Goal: Task Accomplishment & Management: Complete application form

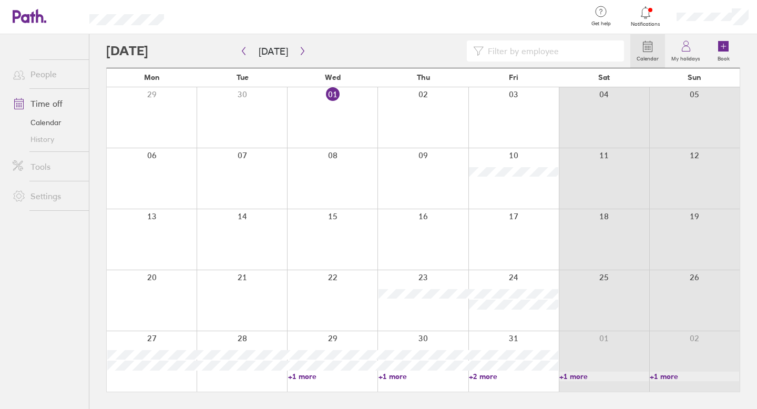
click at [168, 230] on div at bounding box center [152, 239] width 90 height 60
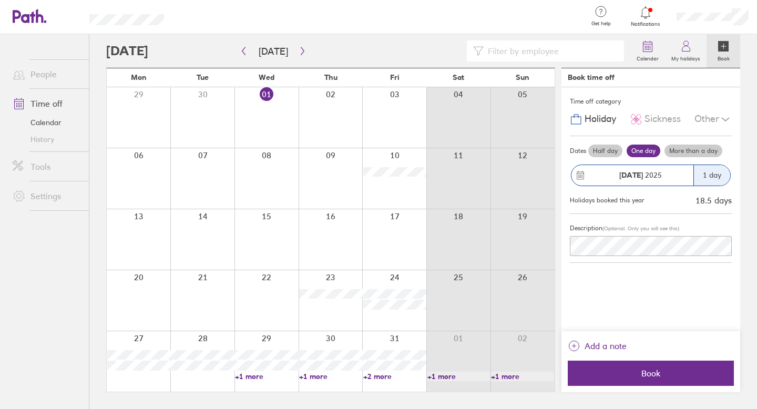
click at [685, 165] on div "[DATE]" at bounding box center [633, 175] width 122 height 21
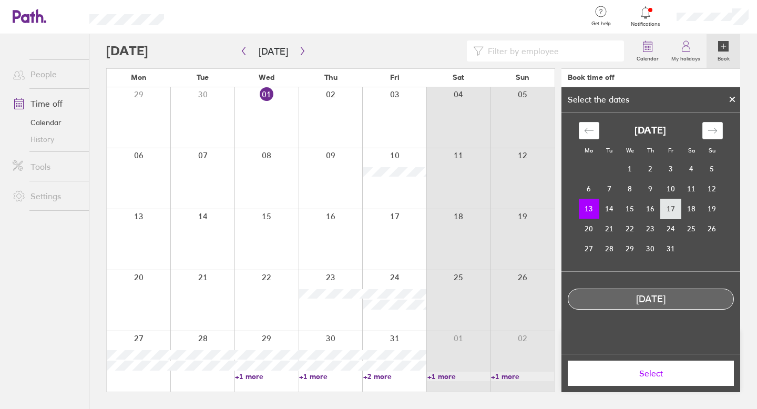
click at [675, 209] on td "17" at bounding box center [671, 209] width 21 height 20
click at [587, 210] on td "13" at bounding box center [589, 209] width 21 height 20
click at [667, 214] on td "17" at bounding box center [671, 209] width 21 height 20
click at [595, 214] on td "13" at bounding box center [589, 209] width 21 height 20
click at [640, 371] on span "Select" at bounding box center [650, 373] width 151 height 9
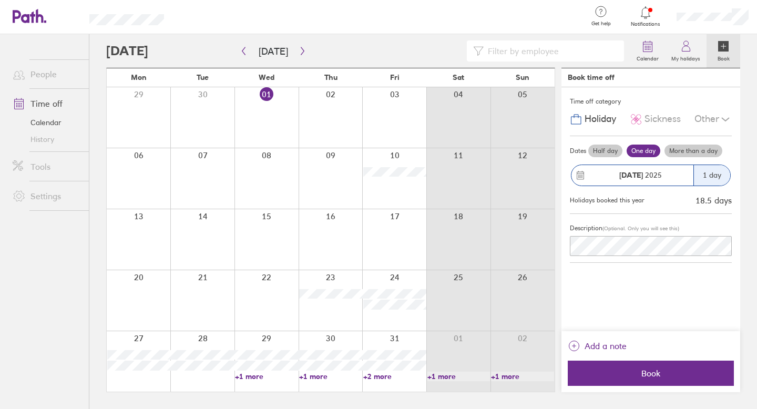
click at [711, 176] on div "1 day" at bounding box center [712, 175] width 37 height 21
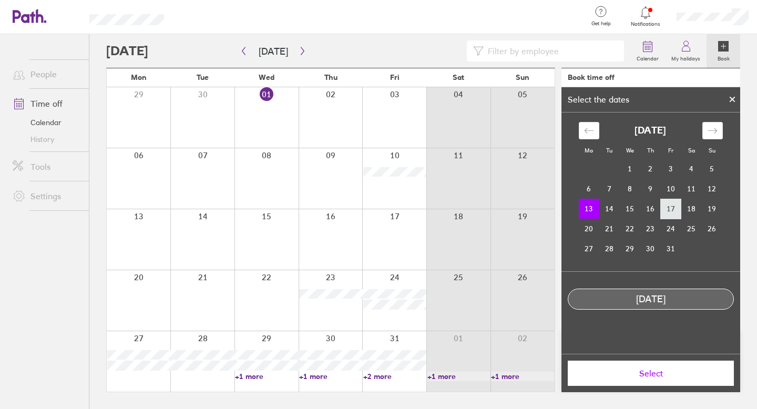
click at [671, 208] on td "17" at bounding box center [671, 209] width 21 height 20
click at [594, 209] on td "13" at bounding box center [589, 209] width 21 height 20
click at [589, 129] on icon "Move backward to switch to the previous month." at bounding box center [589, 131] width 10 height 10
click at [734, 99] on icon at bounding box center [732, 99] width 7 height 6
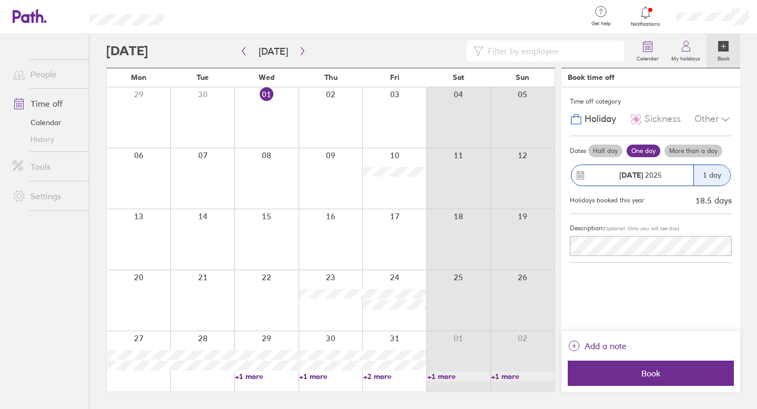
click at [719, 174] on div "1 day" at bounding box center [712, 175] width 37 height 21
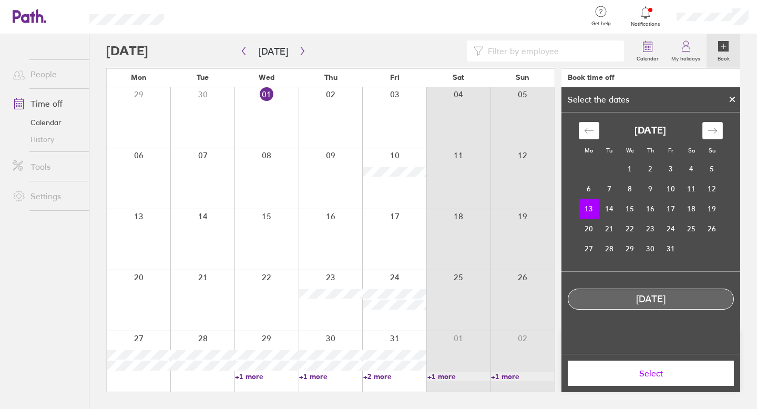
click at [733, 98] on icon at bounding box center [732, 99] width 7 height 6
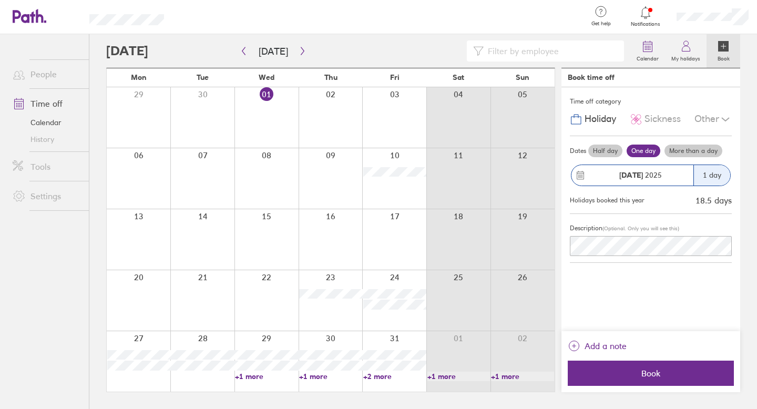
click at [683, 149] on label "More than a day" at bounding box center [694, 151] width 58 height 13
click at [0, 0] on input "More than a day" at bounding box center [0, 0] width 0 height 0
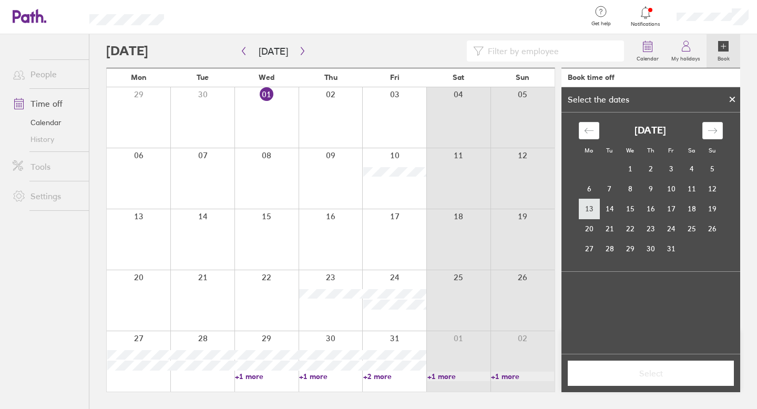
click at [596, 205] on td "13" at bounding box center [589, 209] width 21 height 20
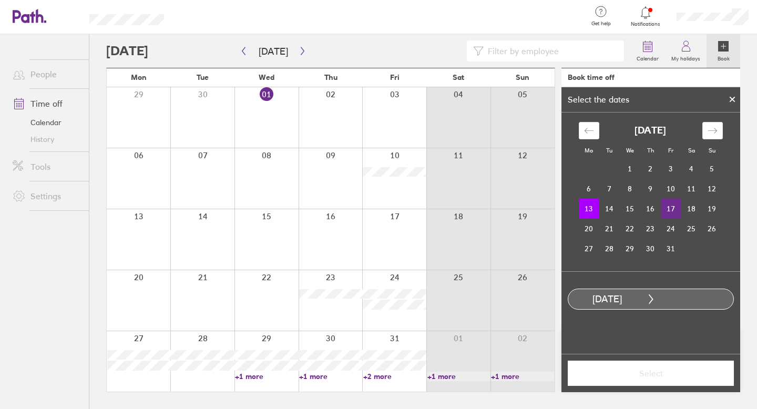
click at [675, 210] on td "17" at bounding box center [671, 209] width 21 height 20
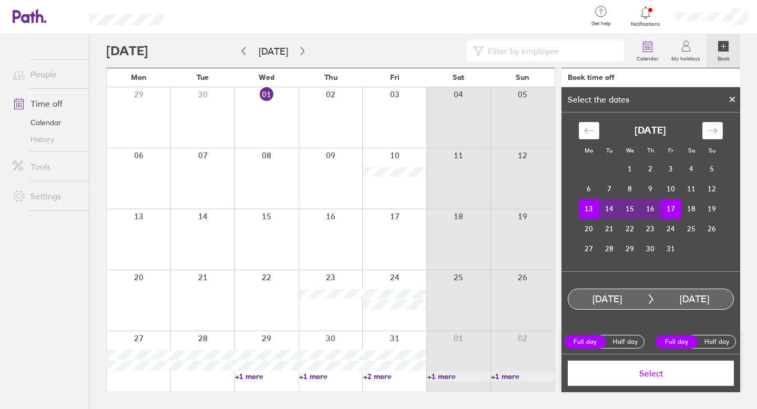
click at [666, 373] on span "Select" at bounding box center [650, 373] width 151 height 9
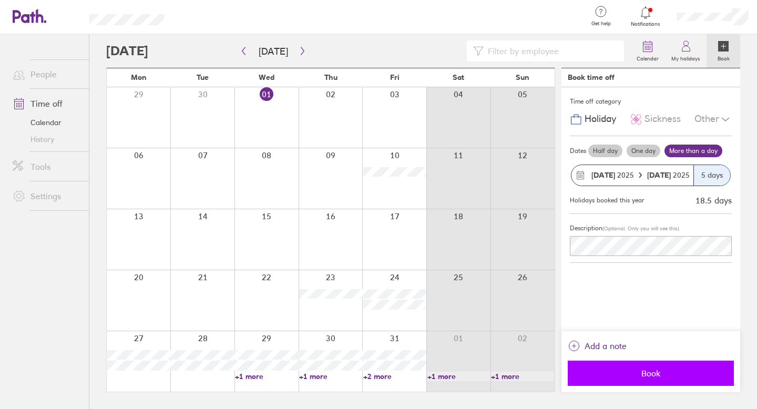
click at [655, 369] on span "Book" at bounding box center [650, 373] width 151 height 9
